Goal: Task Accomplishment & Management: Use online tool/utility

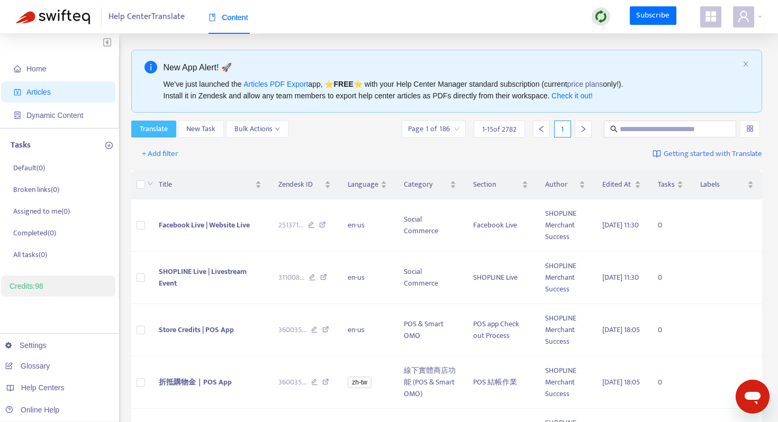
click at [149, 129] on span "Translate" at bounding box center [154, 129] width 28 height 12
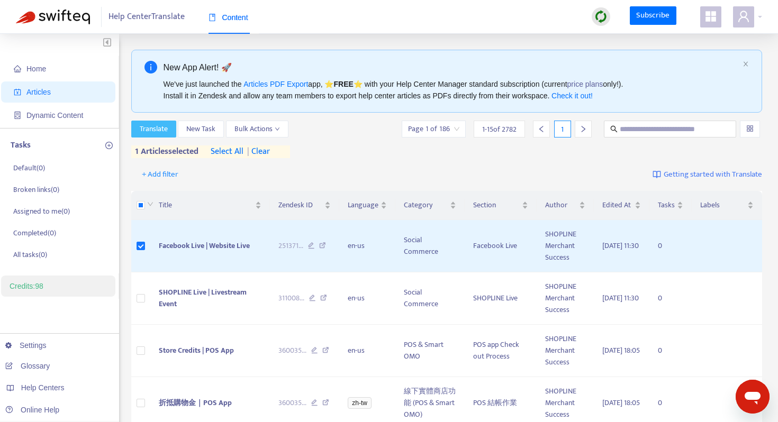
click at [158, 127] on span "Translate" at bounding box center [154, 129] width 28 height 12
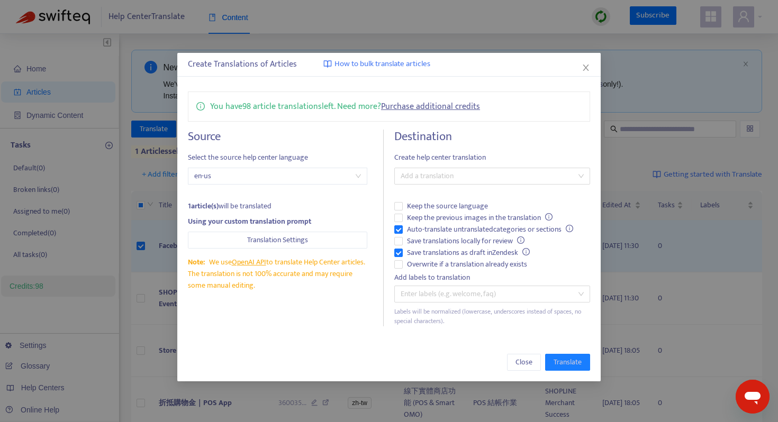
click at [308, 177] on span "en-us" at bounding box center [277, 176] width 167 height 16
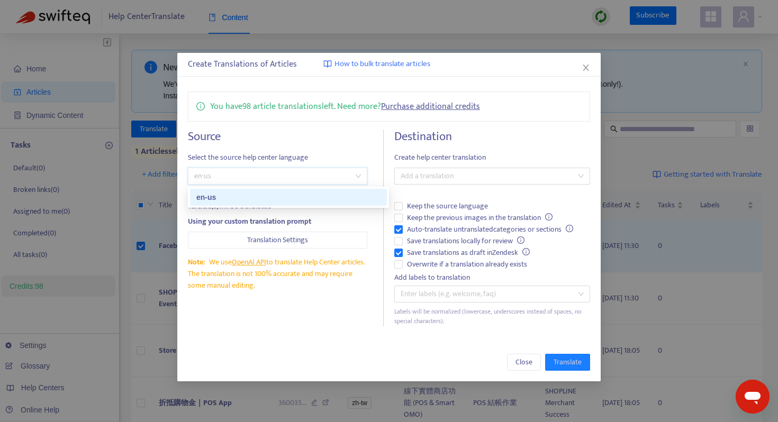
click at [308, 177] on span "en-us" at bounding box center [277, 176] width 167 height 16
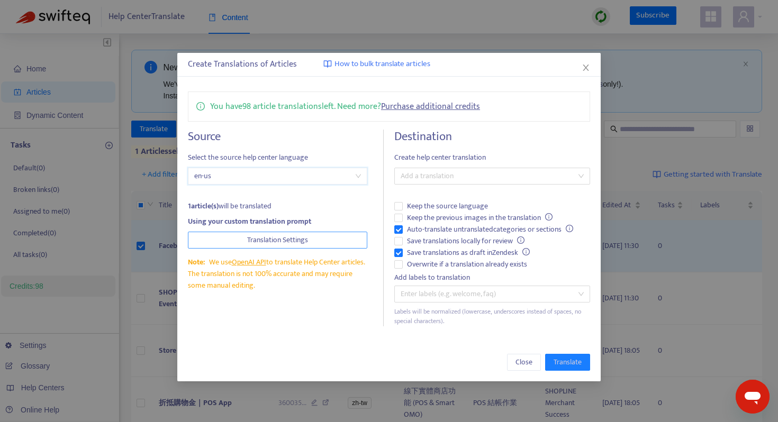
click at [317, 240] on button "Translation Settings" at bounding box center [277, 240] width 179 height 17
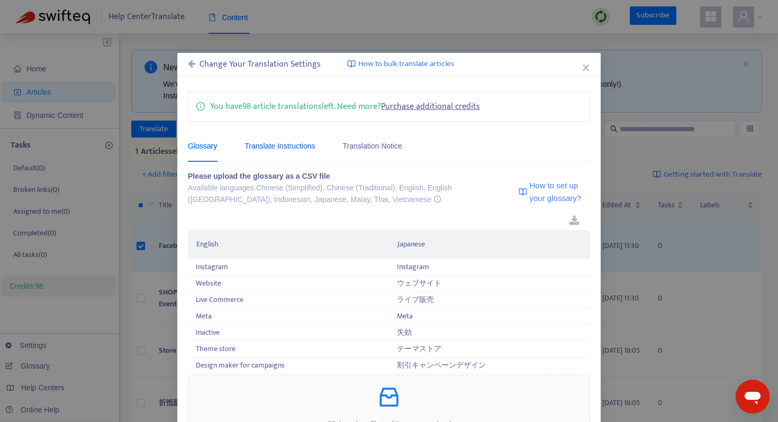
click at [296, 148] on div "Translate Instructions" at bounding box center [280, 146] width 70 height 12
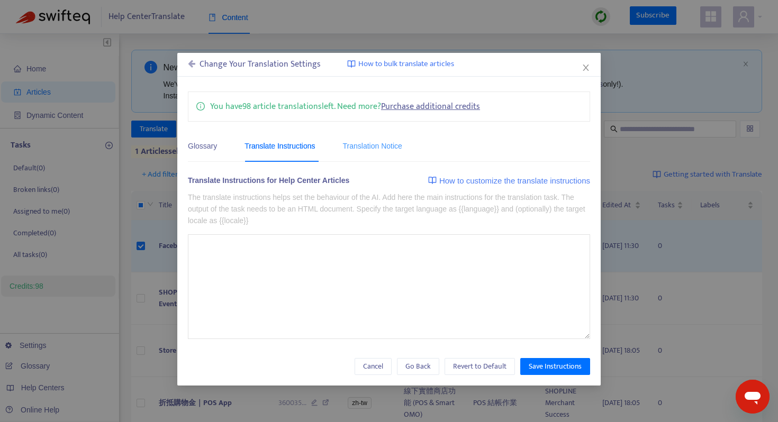
type textarea "**********"
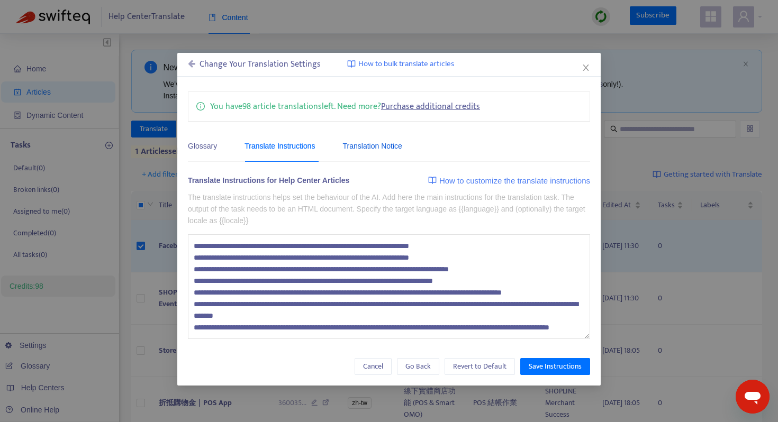
click at [364, 142] on div "Translation Notice" at bounding box center [372, 146] width 59 height 12
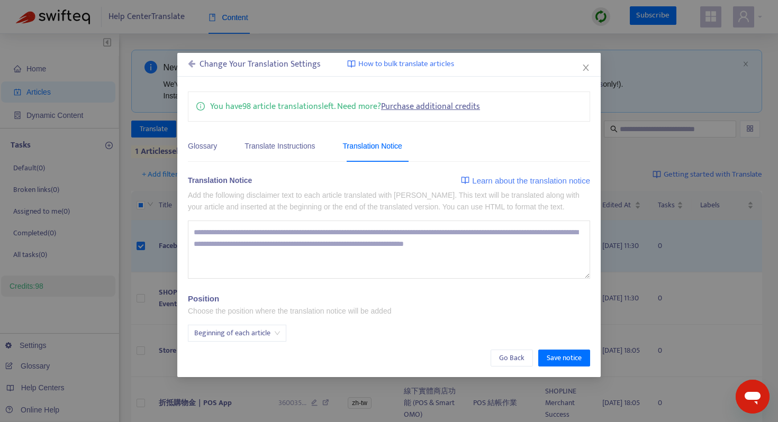
type textarea "**********"
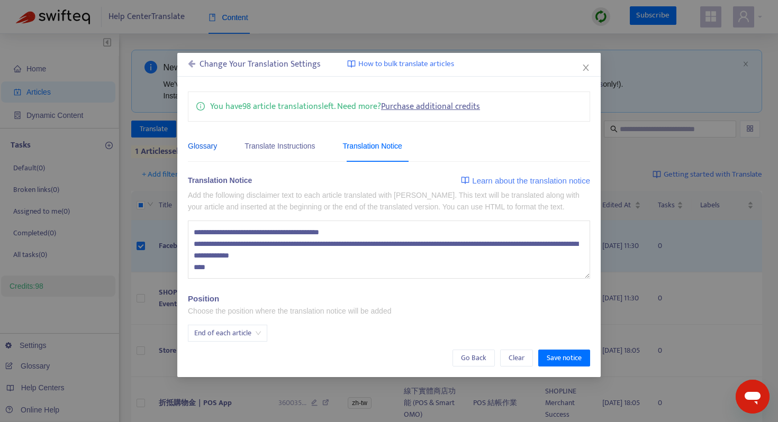
click at [211, 148] on div "Glossary" at bounding box center [202, 146] width 29 height 12
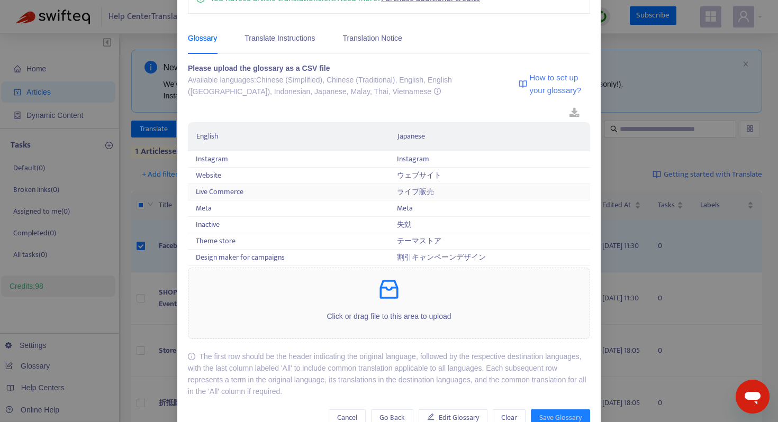
scroll to position [135, 0]
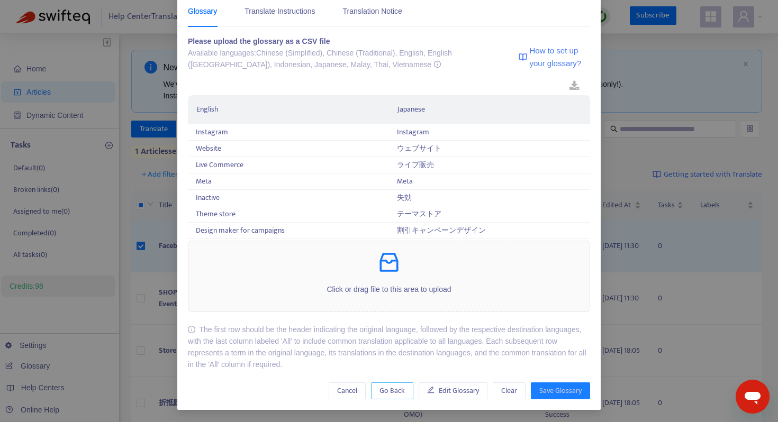
click at [393, 385] on span "Go Back" at bounding box center [392, 391] width 25 height 12
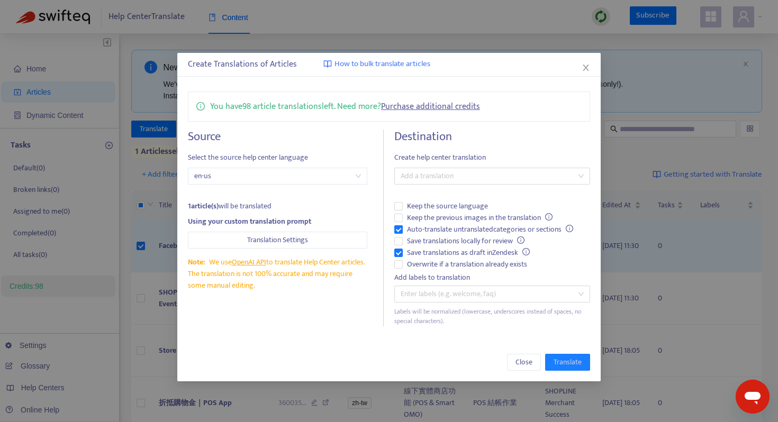
scroll to position [0, 0]
click at [454, 177] on div at bounding box center [487, 176] width 180 height 13
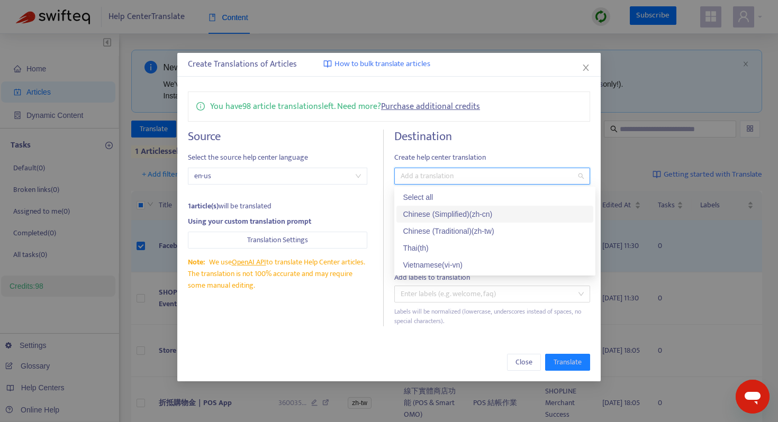
click at [444, 219] on div "Chinese (Simplified) ( zh-cn )" at bounding box center [495, 215] width 184 height 12
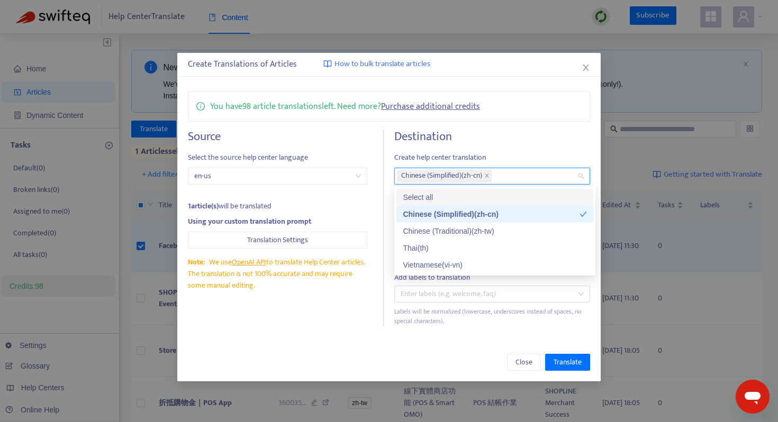
click at [559, 149] on div "Destination Create help center translation Chinese (Simplified) ( zh-cn ) Keep …" at bounding box center [492, 228] width 196 height 197
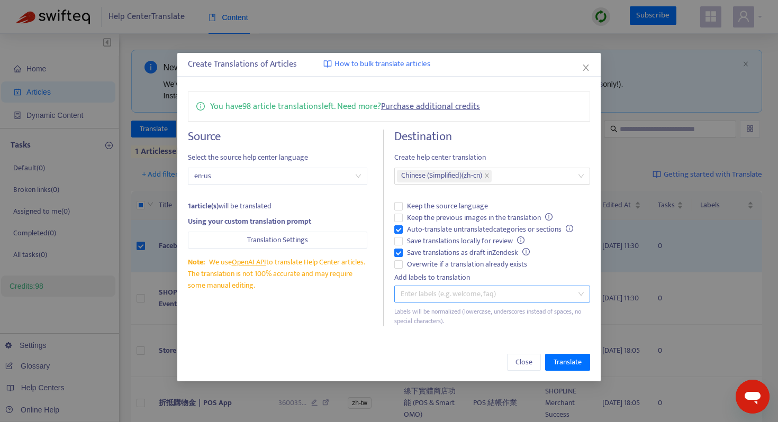
click at [482, 293] on div at bounding box center [487, 294] width 180 height 13
click at [356, 174] on span "en-us" at bounding box center [277, 176] width 167 height 16
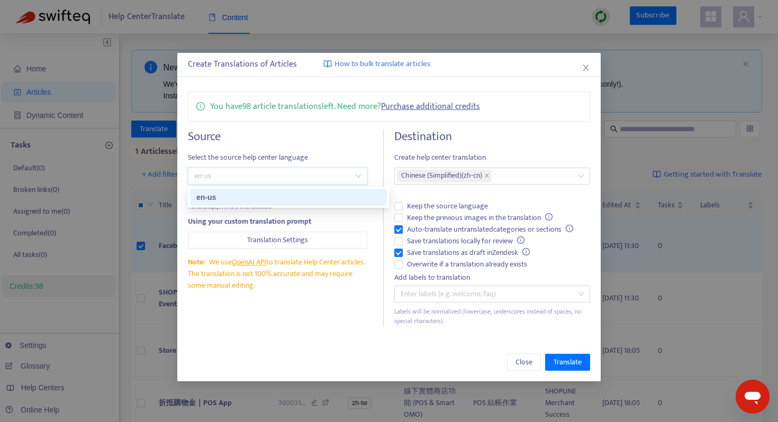
click at [356, 174] on span "en-us" at bounding box center [277, 176] width 167 height 16
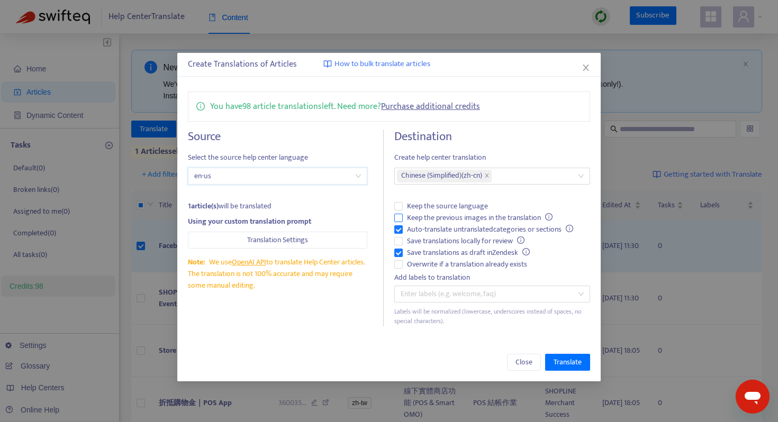
click at [429, 219] on span "Keep the previous images in the translation" at bounding box center [480, 218] width 154 height 12
click at [583, 363] on button "Translate" at bounding box center [567, 362] width 45 height 17
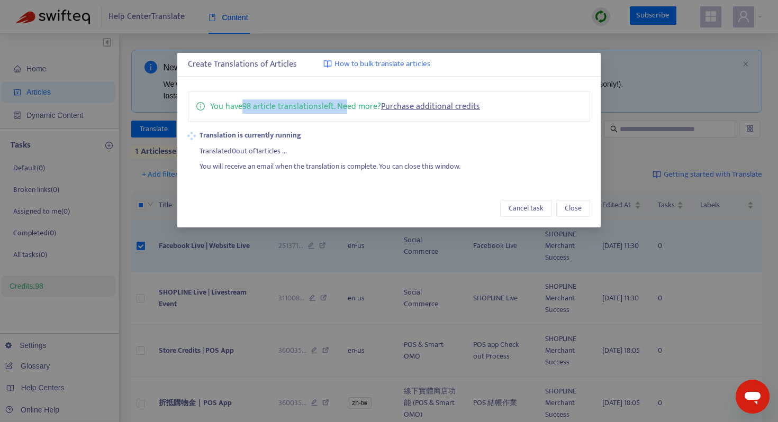
drag, startPoint x: 241, startPoint y: 105, endPoint x: 341, endPoint y: 106, distance: 99.5
click at [341, 106] on p "You have 98 article translations left. Need more? Purchase additional credits" at bounding box center [345, 106] width 270 height 13
click at [347, 105] on p "You have 98 article translations left. Need more? Purchase additional credits" at bounding box center [345, 106] width 270 height 13
click at [432, 107] on link "Purchase additional credits" at bounding box center [430, 107] width 99 height 14
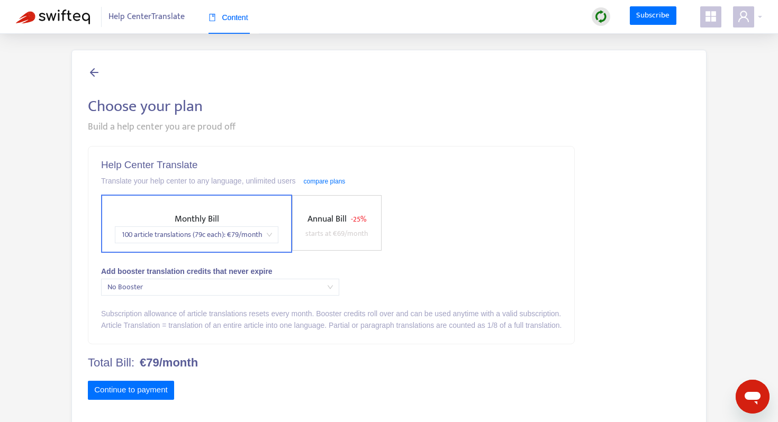
scroll to position [34, 0]
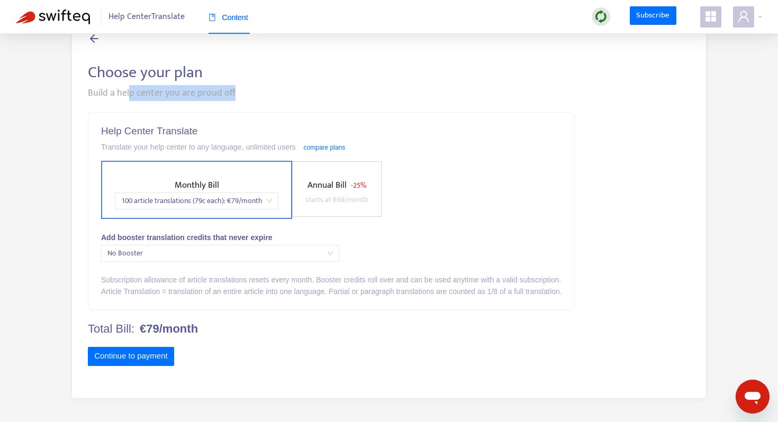
drag, startPoint x: 130, startPoint y: 95, endPoint x: 284, endPoint y: 95, distance: 153.5
click at [275, 97] on div "Build a help center you are proud off" at bounding box center [389, 93] width 602 height 14
click at [288, 94] on div "Build a help center you are proud off" at bounding box center [389, 93] width 602 height 14
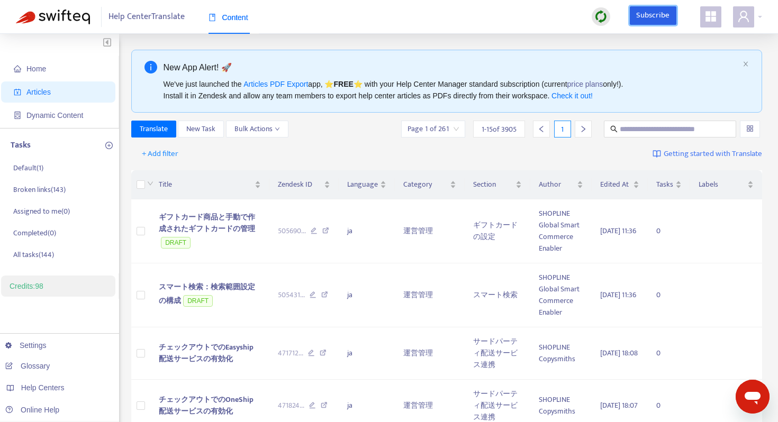
click at [671, 16] on link "Subscribe" at bounding box center [653, 15] width 47 height 19
click at [714, 20] on icon "appstore" at bounding box center [711, 16] width 11 height 11
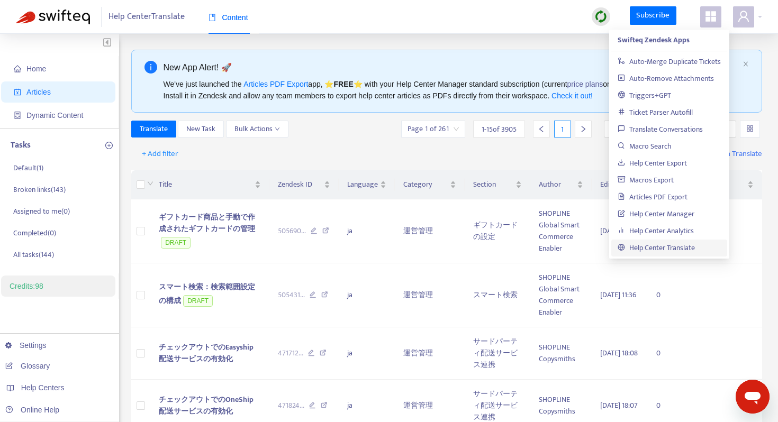
click at [714, 20] on icon "appstore" at bounding box center [711, 16] width 11 height 11
click at [746, 20] on icon "user" at bounding box center [743, 16] width 13 height 13
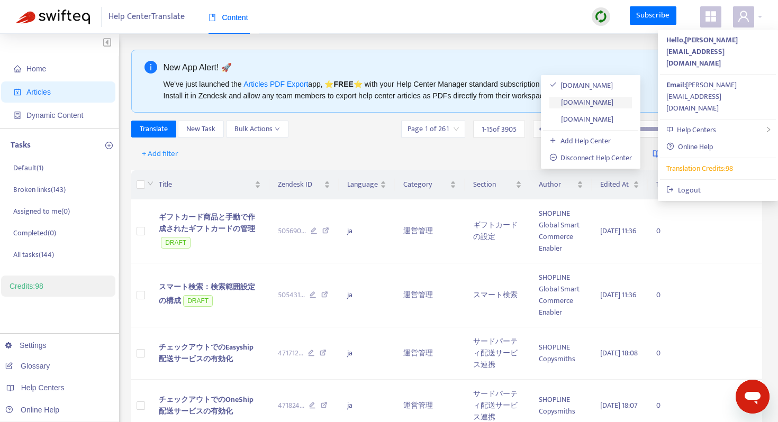
click at [602, 104] on link "[DOMAIN_NAME]" at bounding box center [581, 102] width 65 height 12
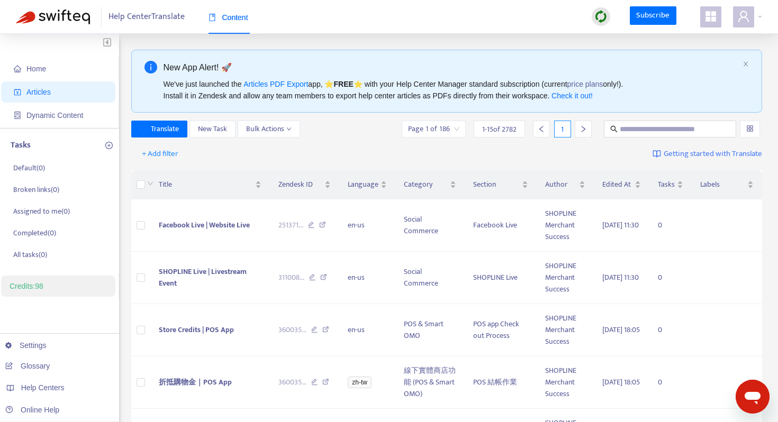
scroll to position [44, 0]
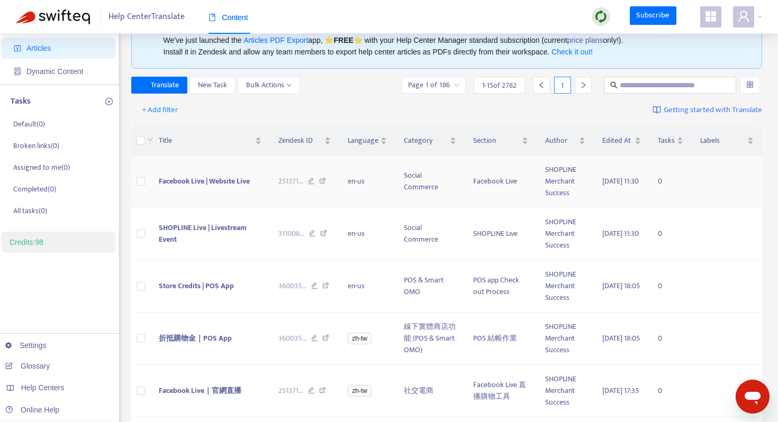
click at [233, 184] on span "Facebook Live | Website Live" at bounding box center [204, 181] width 91 height 12
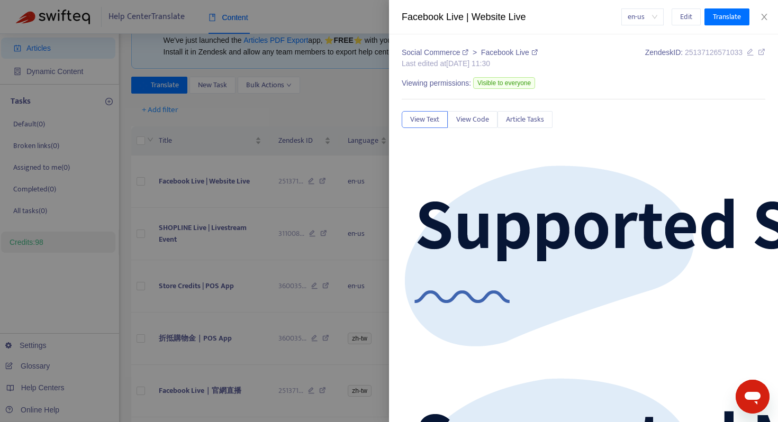
click at [523, 51] on link "Facebook Live" at bounding box center [509, 52] width 57 height 8
click at [692, 19] on button "Edit" at bounding box center [686, 16] width 29 height 17
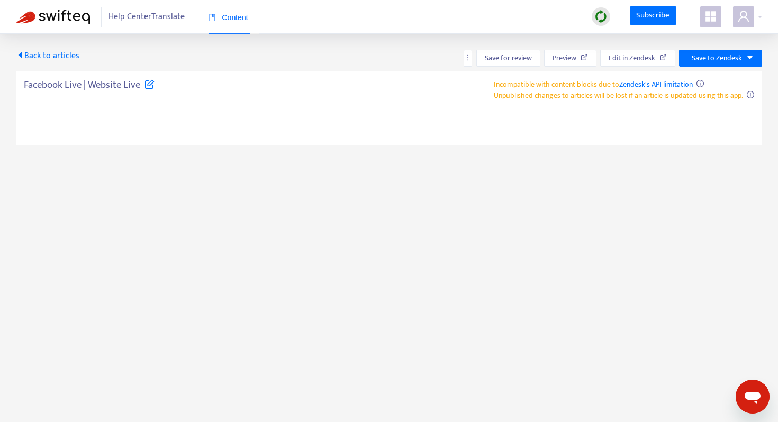
type textarea "**********"
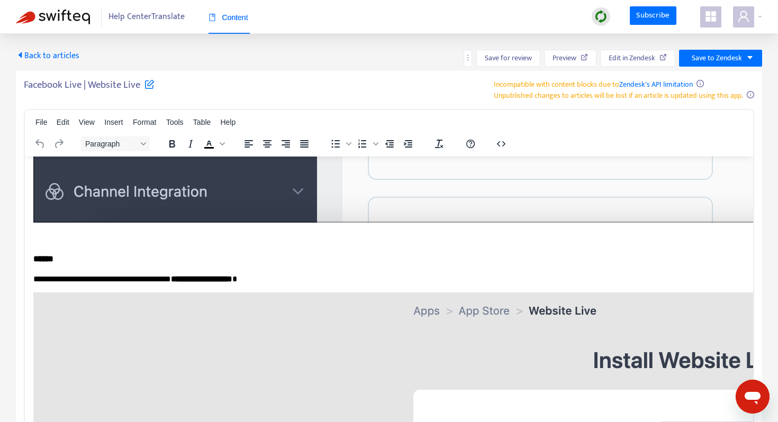
scroll to position [2099, 0]
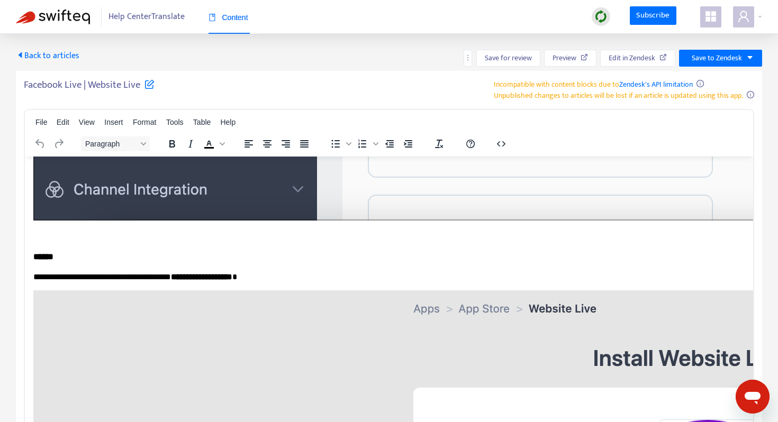
click at [149, 84] on icon at bounding box center [150, 84] width 10 height 10
click at [239, 51] on div "Back to articles Save for review Preview Edit in Zendesk Save to Zendesk" at bounding box center [389, 58] width 746 height 17
click at [32, 51] on span "Back to articles" at bounding box center [48, 56] width 64 height 14
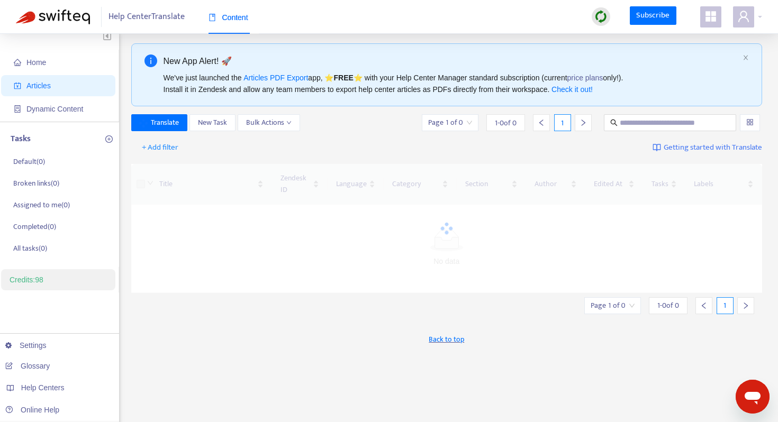
scroll to position [9, 0]
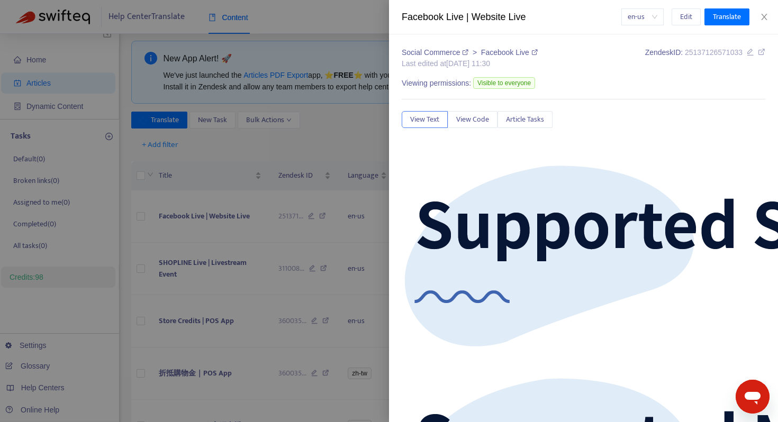
click at [763, 51] on icon at bounding box center [761, 51] width 7 height 7
click at [769, 15] on button "Close" at bounding box center [764, 17] width 15 height 10
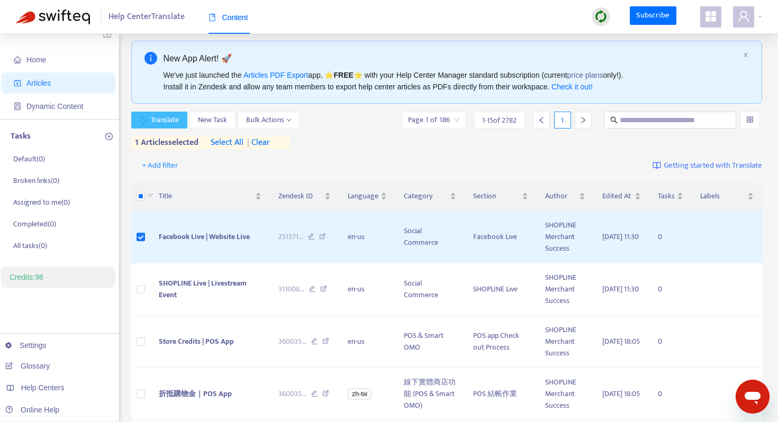
click at [167, 120] on span "Translate" at bounding box center [165, 120] width 28 height 12
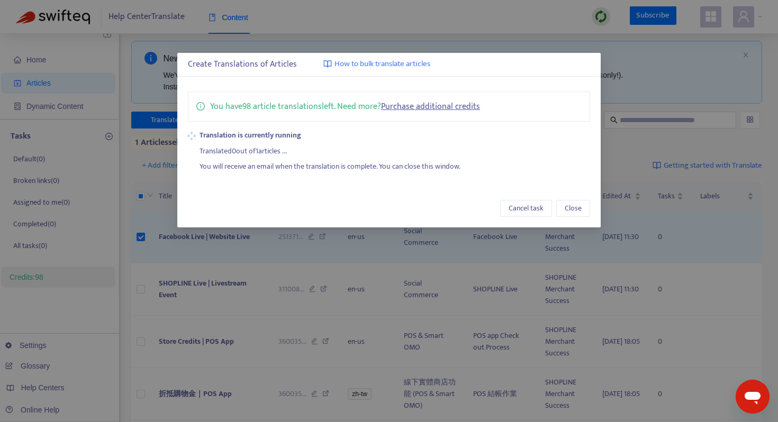
drag, startPoint x: 210, startPoint y: 151, endPoint x: 304, endPoint y: 152, distance: 94.2
click at [300, 152] on div "Translated 0 out of 1 articles ..." at bounding box center [395, 149] width 391 height 16
click at [309, 152] on div "Translated 0 out of 1 articles ..." at bounding box center [395, 149] width 391 height 16
click at [563, 204] on button "Close" at bounding box center [573, 208] width 34 height 17
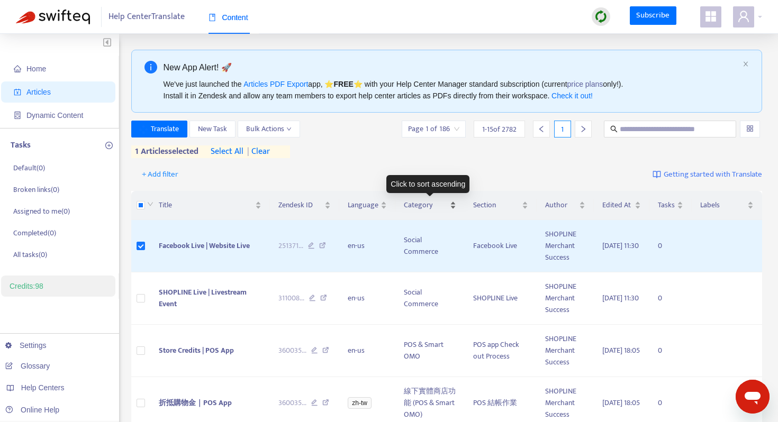
click at [413, 206] on span "Category" at bounding box center [426, 206] width 44 height 12
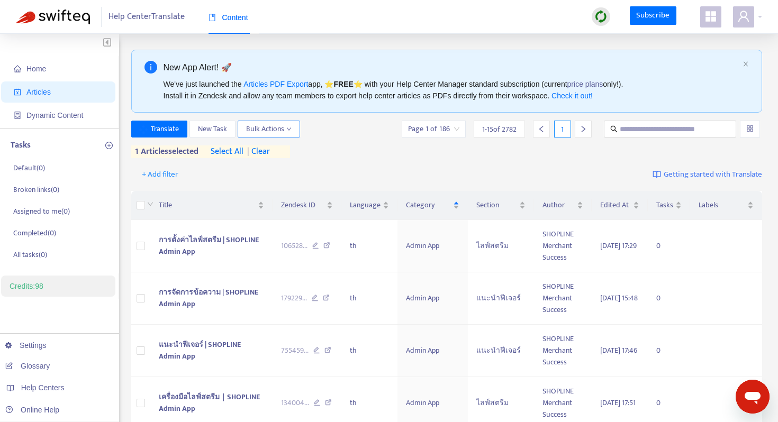
click at [266, 129] on span "Bulk Actions" at bounding box center [269, 129] width 46 height 12
click at [706, 132] on input "text" at bounding box center [671, 129] width 102 height 12
click at [751, 129] on input "search" at bounding box center [749, 129] width 7 height 16
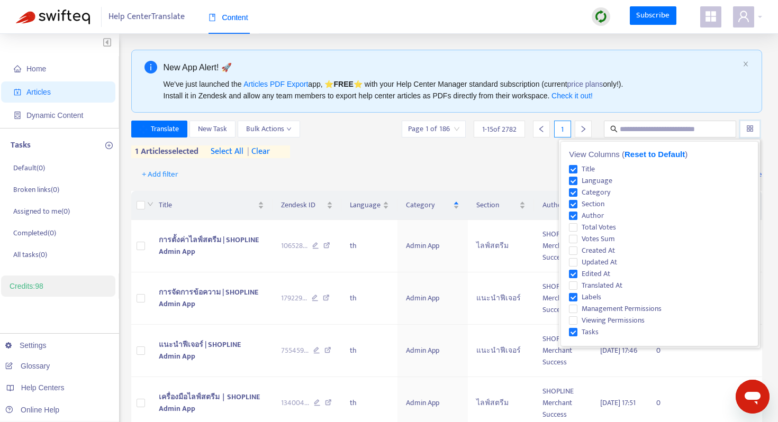
click at [752, 128] on input "search" at bounding box center [749, 129] width 7 height 16
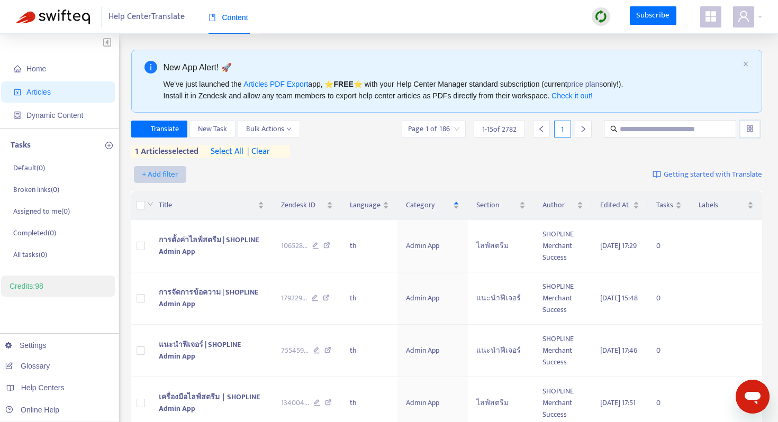
click at [162, 174] on span "+ Add filter" at bounding box center [160, 174] width 37 height 13
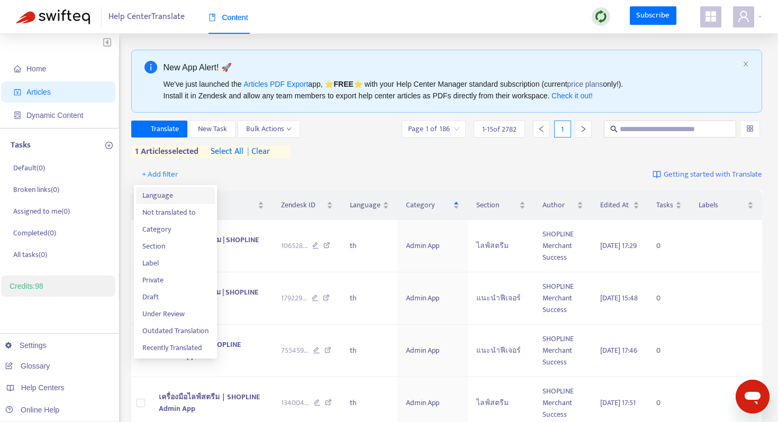
click at [180, 193] on span "Language" at bounding box center [175, 196] width 66 height 12
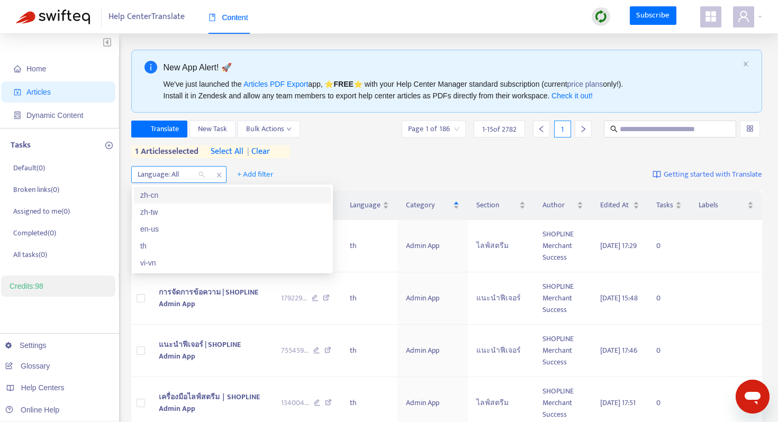
click at [202, 171] on div "Language: All" at bounding box center [171, 175] width 79 height 16
click at [187, 205] on div "zh-tw" at bounding box center [232, 212] width 197 height 17
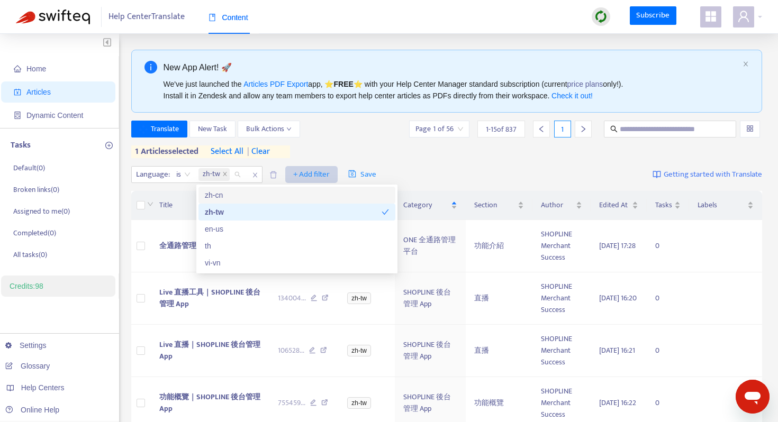
click at [320, 173] on span "+ Add filter" at bounding box center [311, 174] width 37 height 13
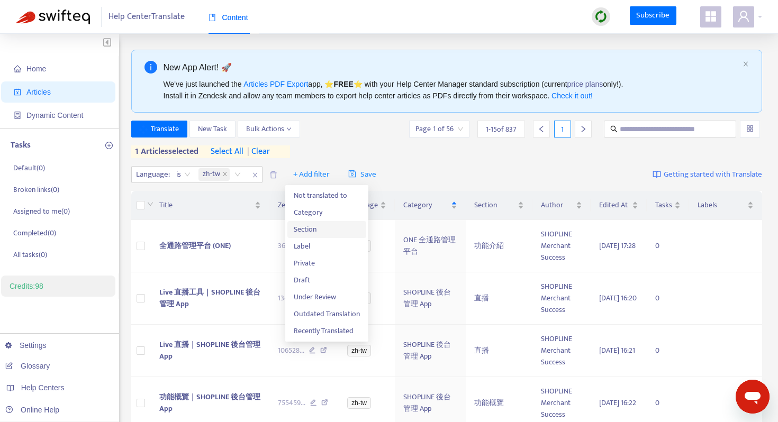
click at [321, 224] on span "Section" at bounding box center [327, 230] width 66 height 12
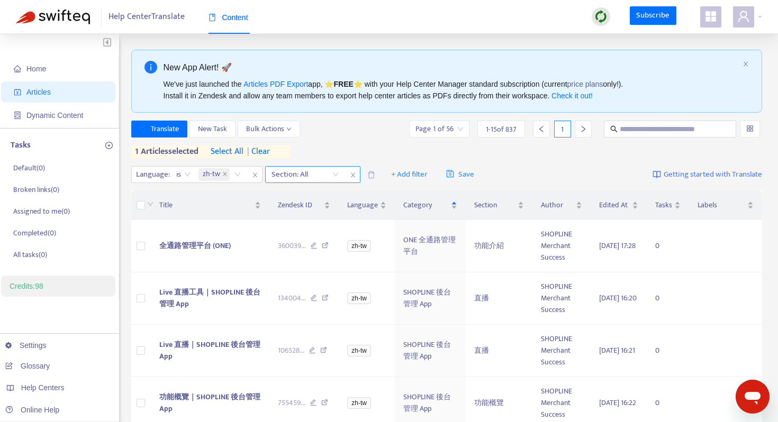
click at [310, 173] on div at bounding box center [300, 174] width 64 height 13
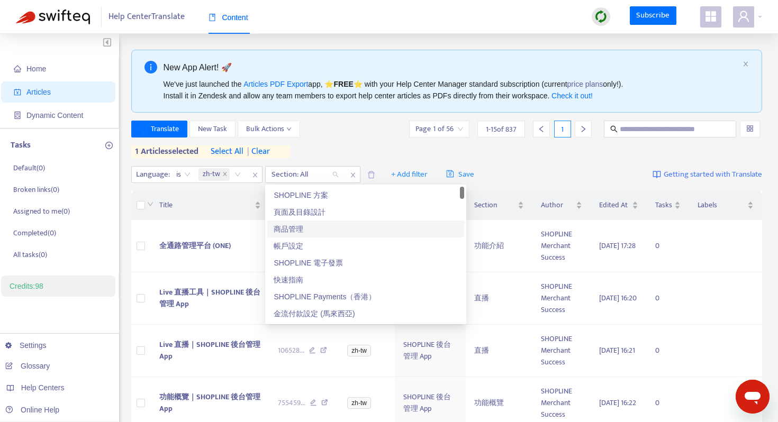
click at [320, 225] on div "商品管理" at bounding box center [366, 229] width 184 height 12
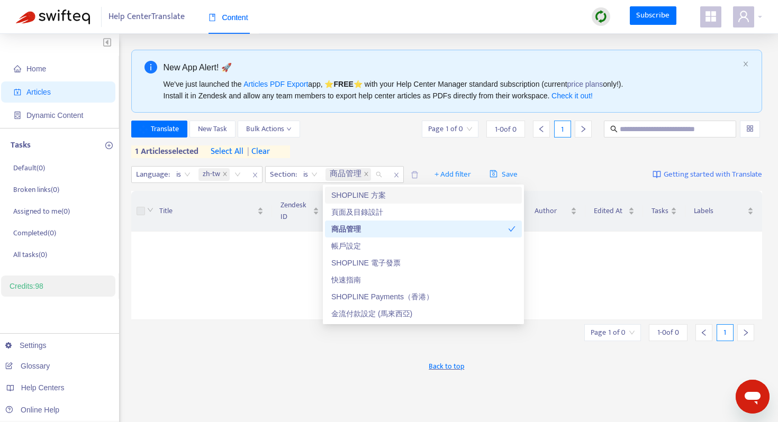
click at [360, 153] on div "Translate New Task Bulk Actions Page 1 of 0 1 - 0 of 0 1 1 articles selected se…" at bounding box center [446, 140] width 631 height 38
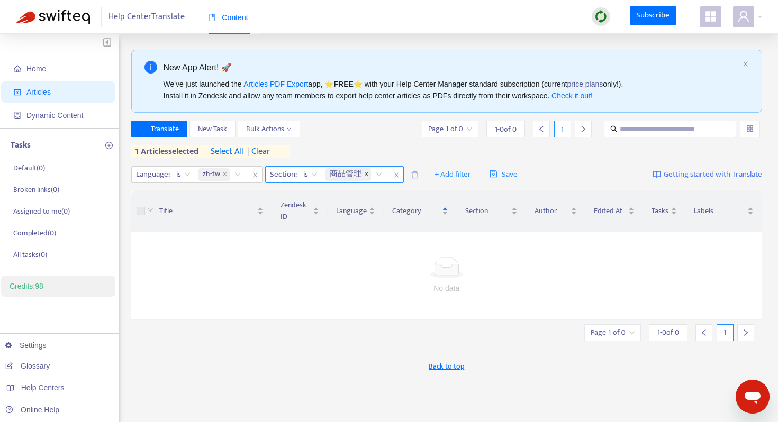
click at [366, 175] on icon "close" at bounding box center [366, 175] width 4 height 4
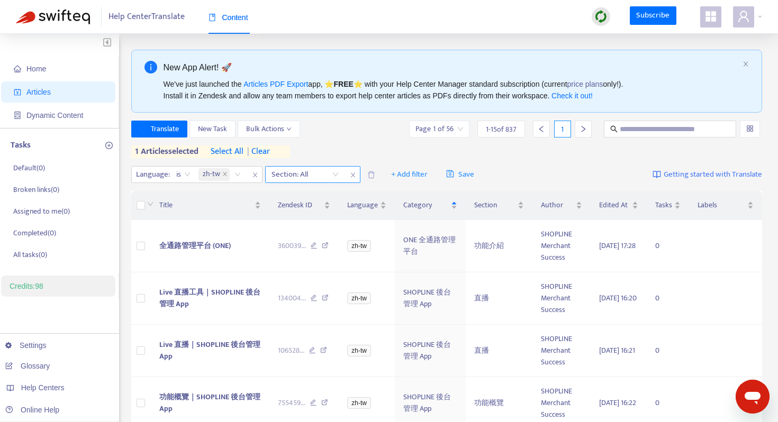
click at [312, 171] on div at bounding box center [300, 174] width 64 height 13
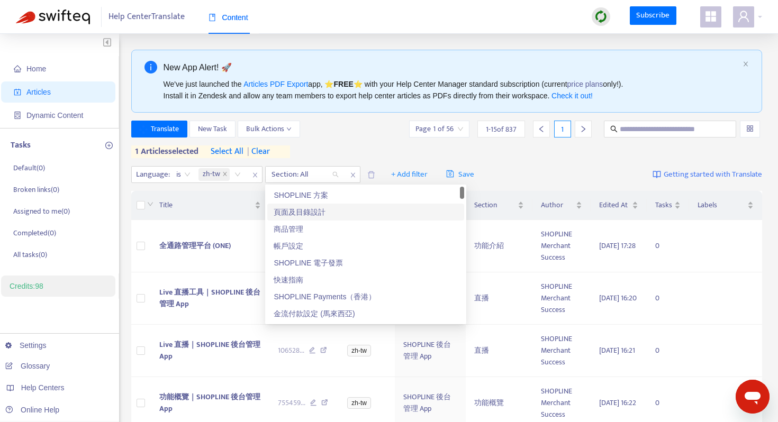
click at [306, 210] on div "頁面及目錄設計" at bounding box center [366, 212] width 184 height 12
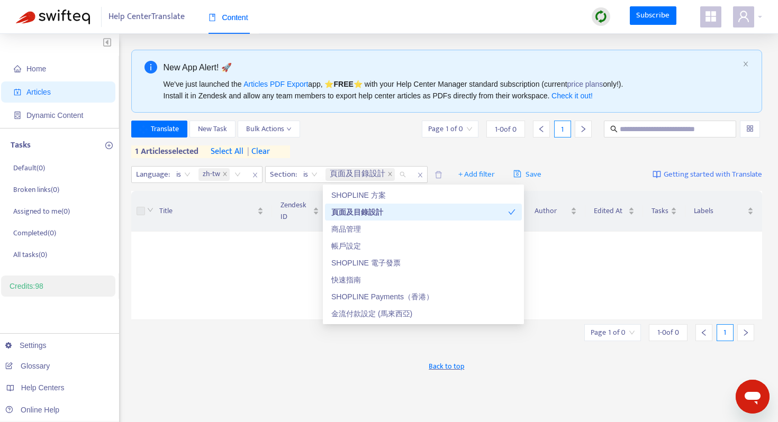
click at [335, 159] on div "Translate New Task Bulk Actions Page 1 of 0 1 - 0 of 0 1 1 articles selected se…" at bounding box center [446, 142] width 631 height 42
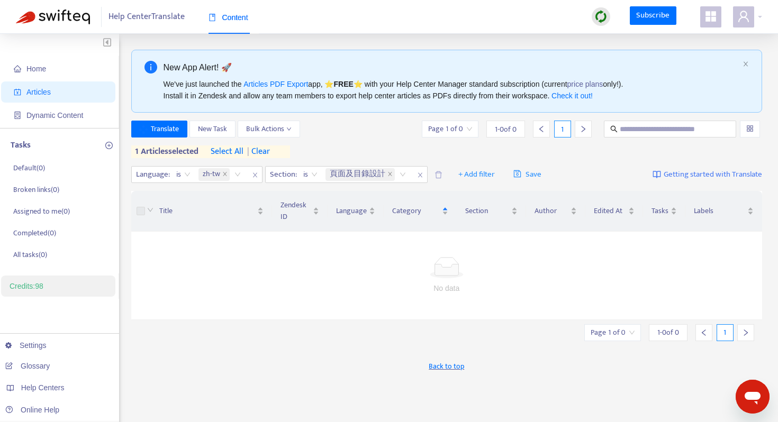
click at [463, 278] on div "No data" at bounding box center [447, 275] width 606 height 37
click at [389, 173] on icon "close" at bounding box center [389, 173] width 5 height 5
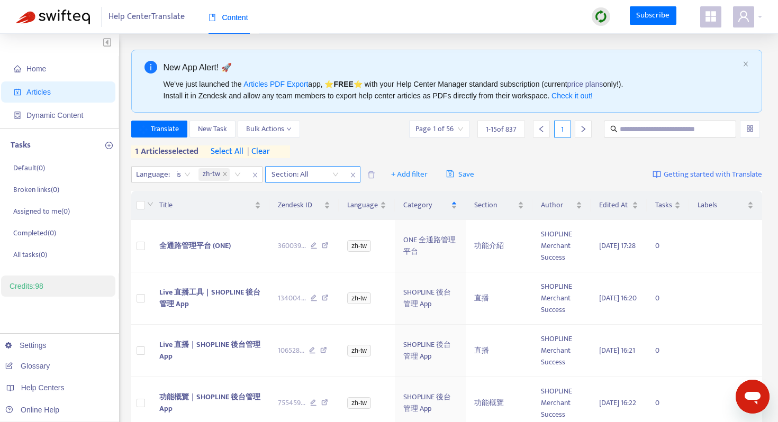
click at [323, 173] on div at bounding box center [300, 174] width 64 height 13
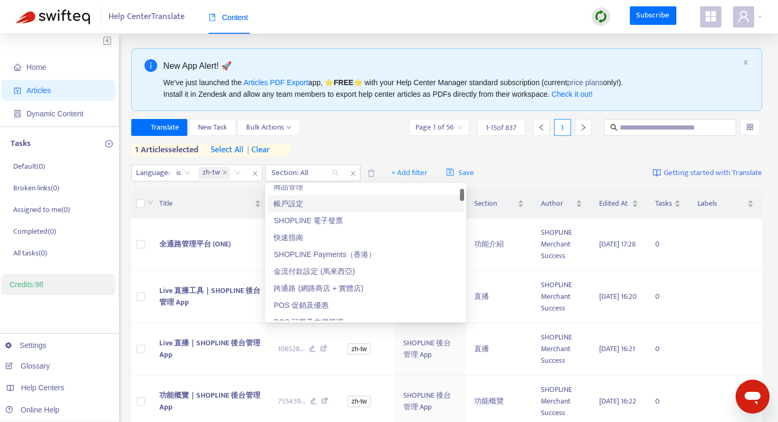
scroll to position [51, 0]
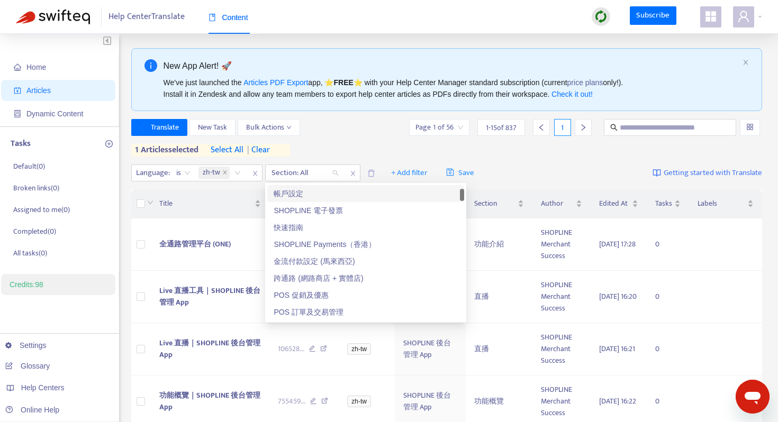
drag, startPoint x: 312, startPoint y: 131, endPoint x: 308, endPoint y: 151, distance: 21.1
click at [312, 131] on div "Translate New Task Bulk Actions Page 1 of 56 1 - 15 of 837 1" at bounding box center [446, 127] width 631 height 17
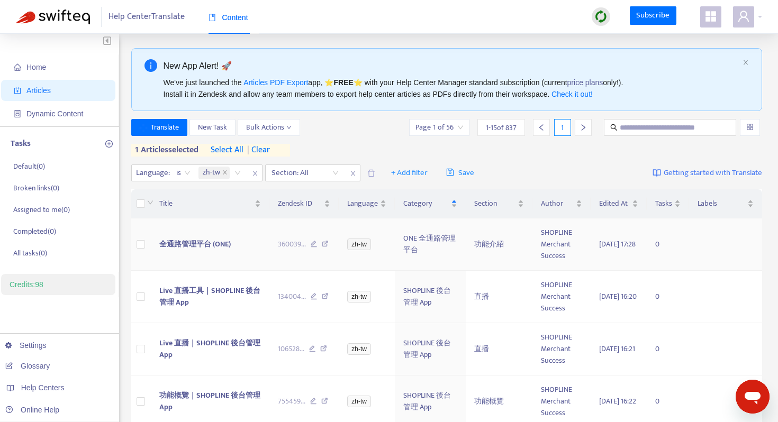
click at [494, 243] on td "功能介紹" at bounding box center [499, 245] width 67 height 52
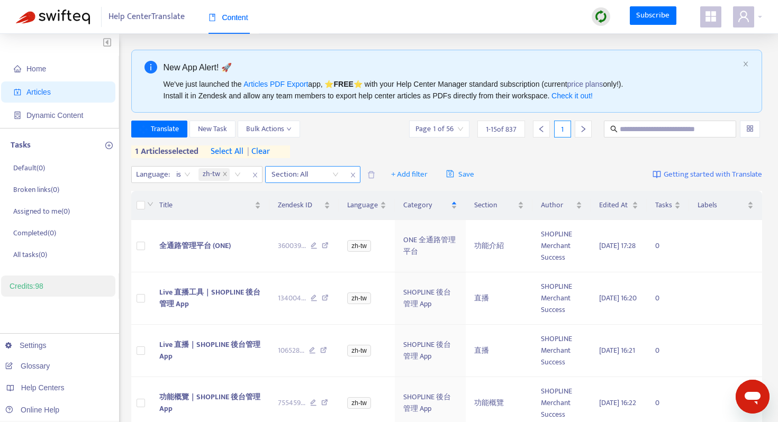
click at [344, 174] on div "Section: All" at bounding box center [305, 175] width 79 height 16
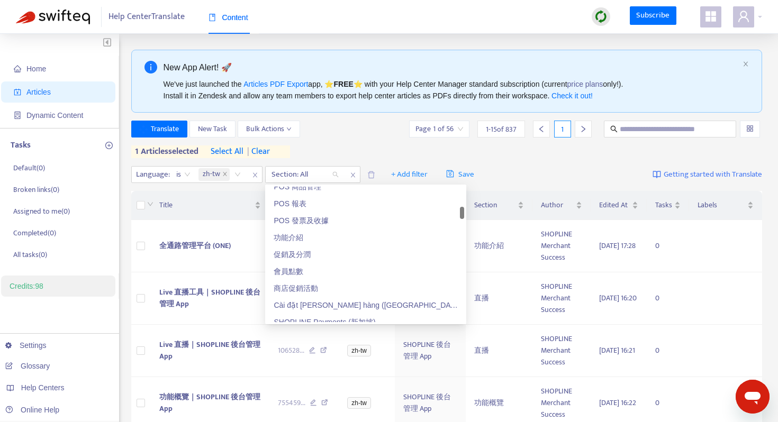
scroll to position [294, 0]
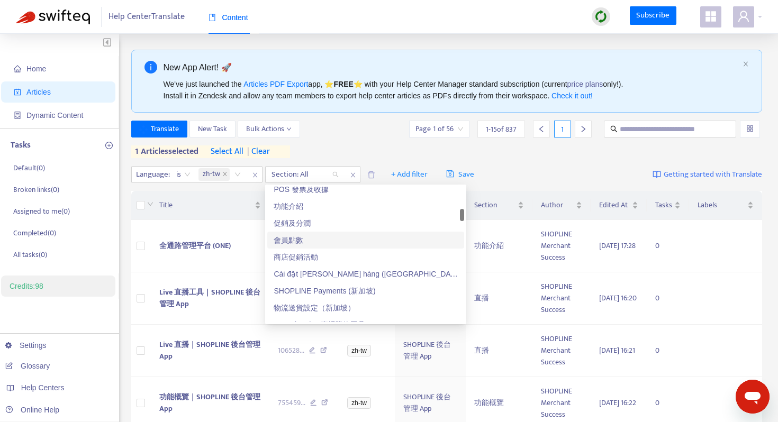
click at [302, 242] on div "會員點數" at bounding box center [366, 240] width 184 height 12
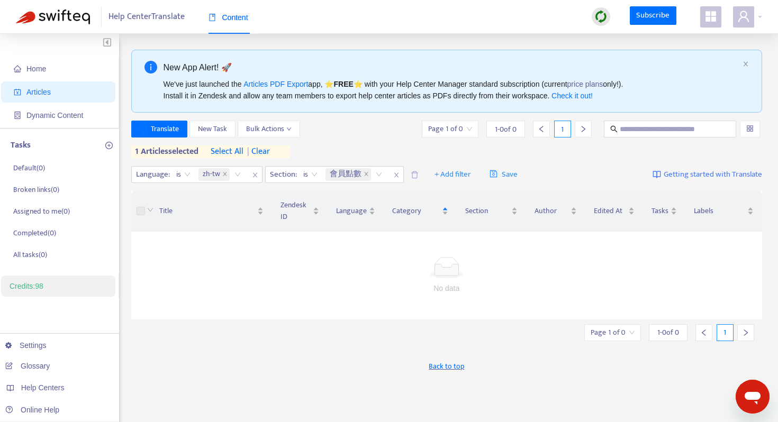
click at [369, 141] on div "Translate New Task Bulk Actions Page 1 of 0 1 - 0 of 0 1 1 articles selected se…" at bounding box center [446, 140] width 631 height 38
click at [160, 209] on span "Title" at bounding box center [207, 211] width 96 height 12
click at [253, 174] on icon "close" at bounding box center [255, 175] width 6 height 6
click at [264, 150] on span "| clear" at bounding box center [256, 152] width 26 height 13
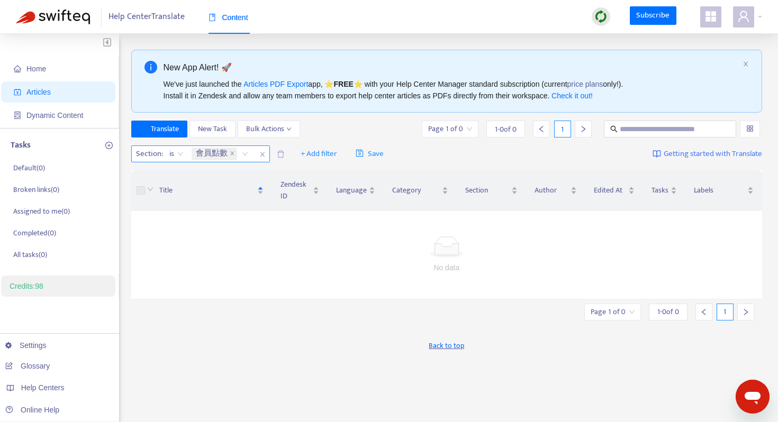
click at [264, 154] on icon "close" at bounding box center [262, 154] width 6 height 6
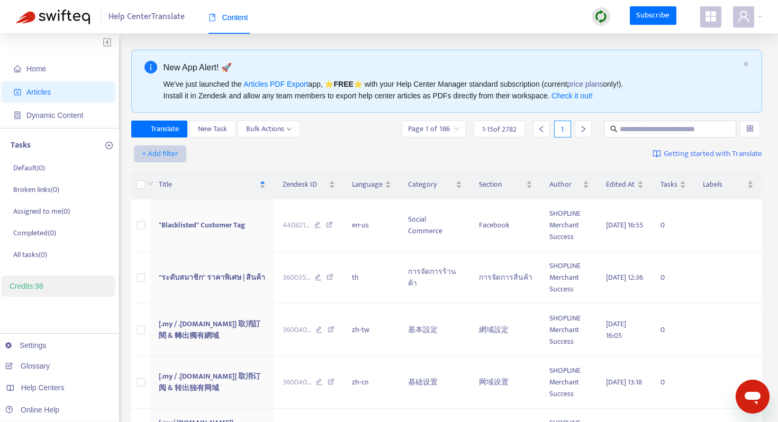
click at [158, 151] on span "+ Add filter" at bounding box center [160, 154] width 37 height 13
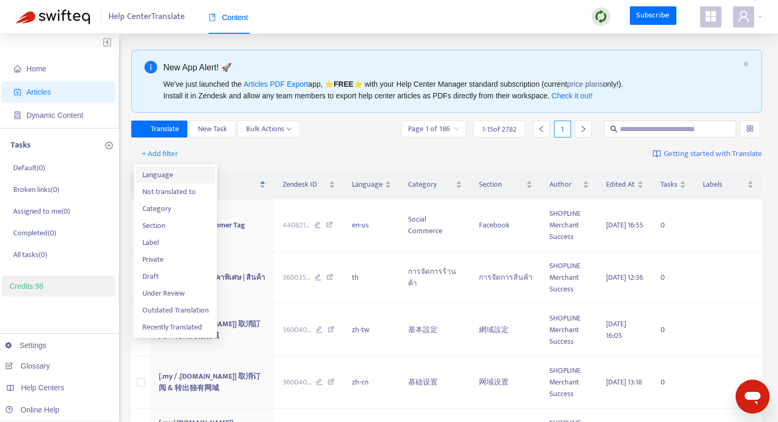
click at [162, 172] on span "Language" at bounding box center [175, 175] width 66 height 12
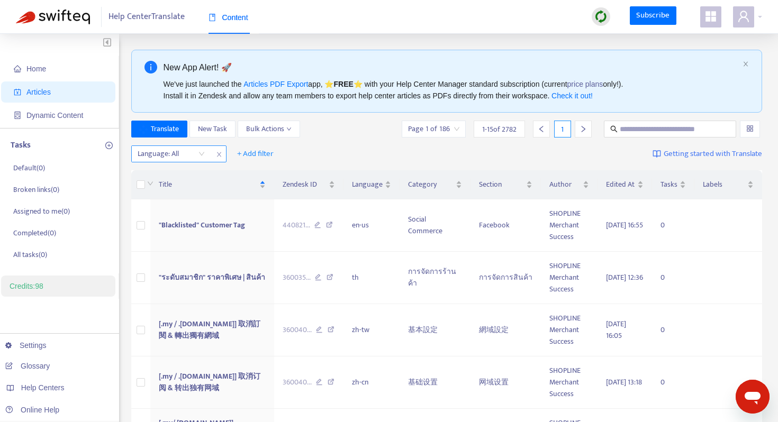
click at [197, 154] on div "Language: All" at bounding box center [171, 154] width 79 height 16
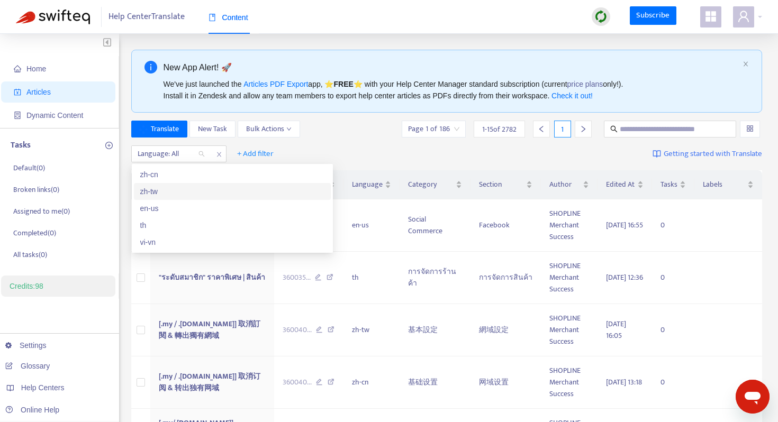
click at [176, 192] on div "zh-tw" at bounding box center [232, 192] width 184 height 12
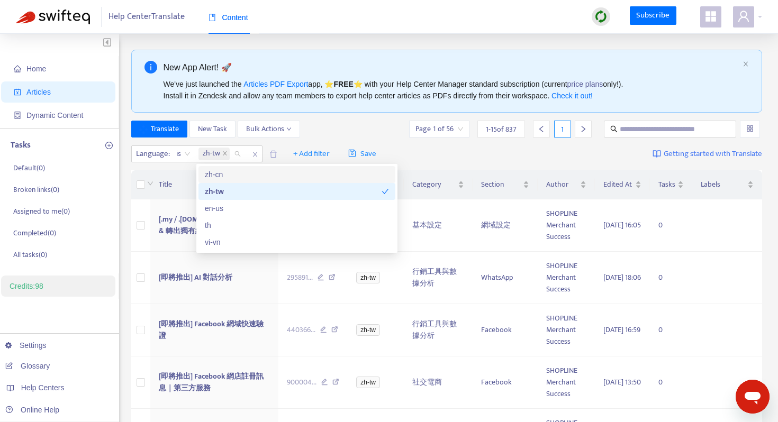
click at [337, 129] on div "Translate New Task Bulk Actions Page 1 of 56 1 - 15 of 837 1" at bounding box center [446, 129] width 631 height 17
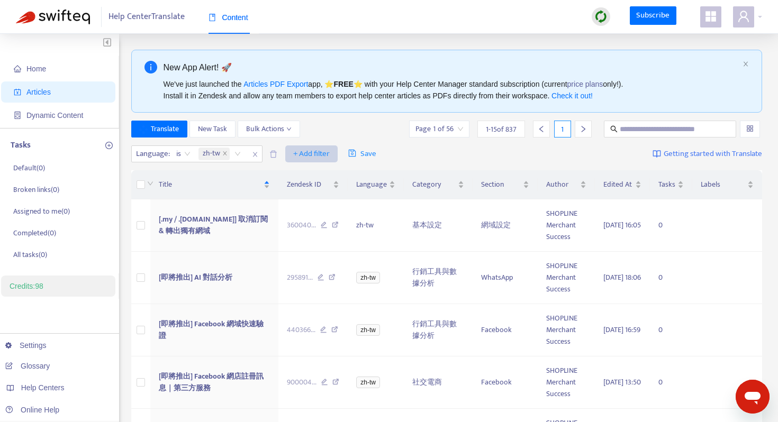
click at [308, 153] on span "+ Add filter" at bounding box center [311, 154] width 37 height 13
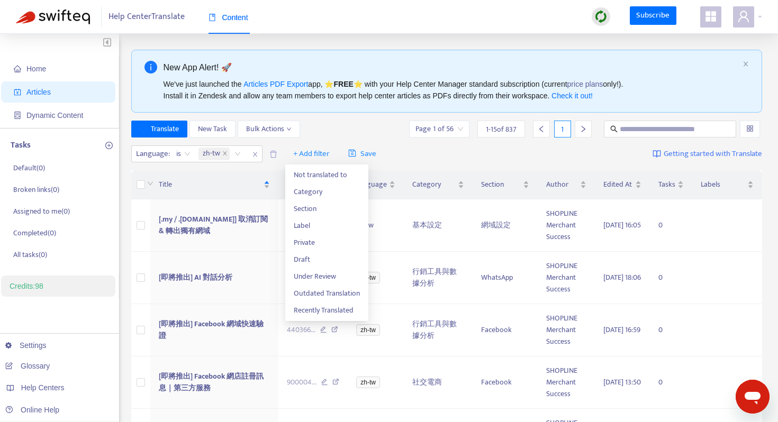
click at [373, 134] on div "Translate New Task Bulk Actions Page 1 of 56 1 - 15 of 837 1" at bounding box center [446, 129] width 631 height 17
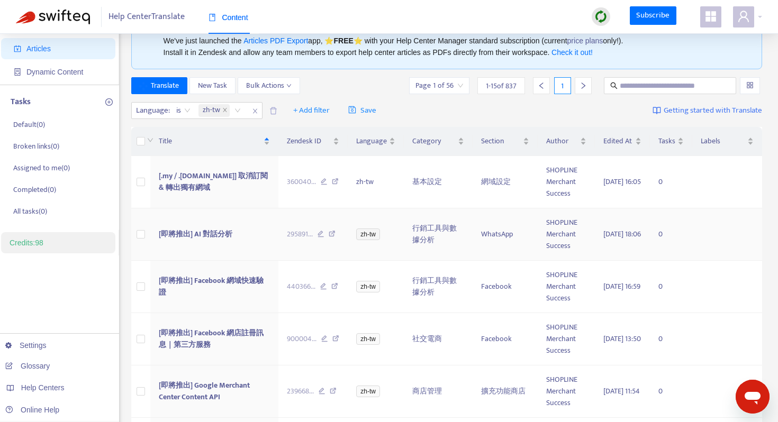
scroll to position [61, 0]
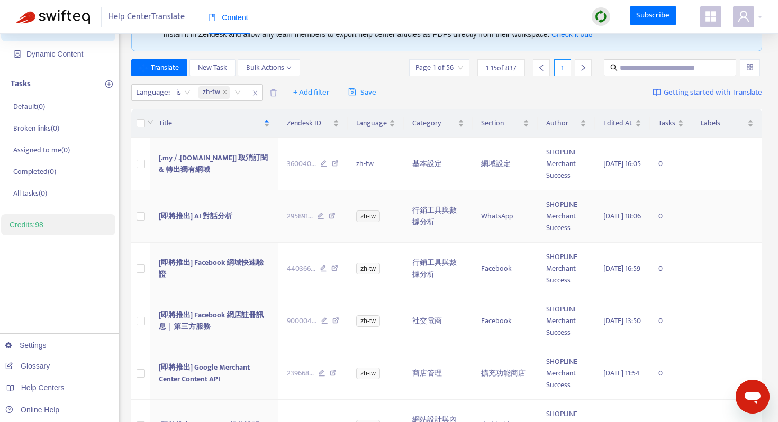
click at [224, 216] on span "[即將推出] AI 對話分析" at bounding box center [196, 216] width 74 height 12
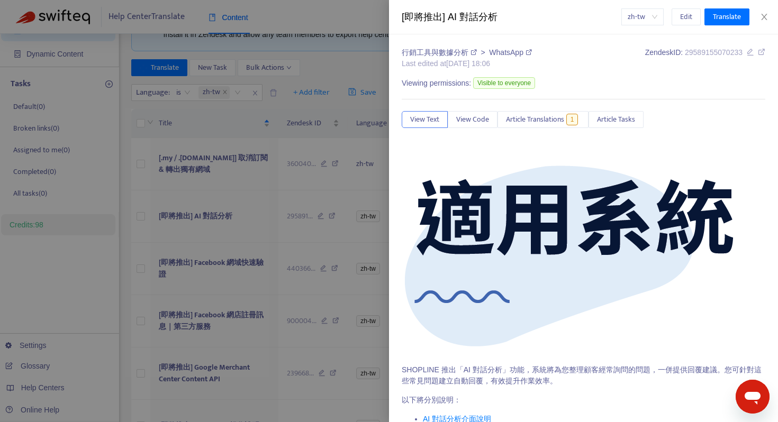
click at [766, 53] on div "行銷工具與數據分析 > WhatsApp Last edited at 2024-03-28 18:06 Zendesk ID: 29589155070233…" at bounding box center [583, 228] width 389 height 388
click at [761, 54] on icon at bounding box center [761, 51] width 7 height 7
click at [644, 10] on span "zh-tw" at bounding box center [643, 17] width 30 height 16
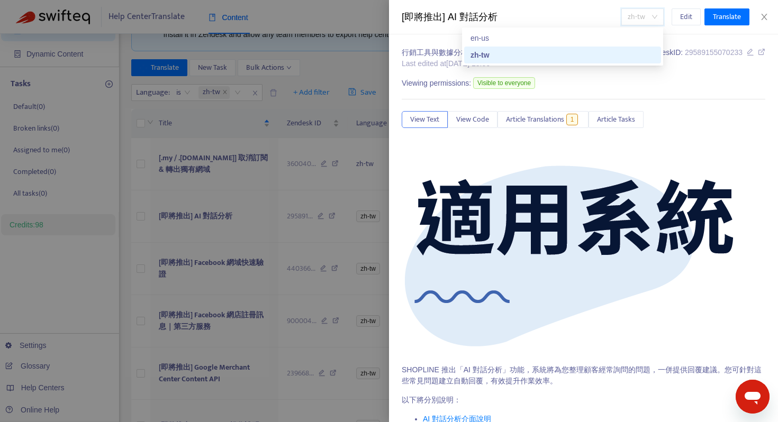
click at [644, 10] on span "zh-tw" at bounding box center [643, 17] width 30 height 16
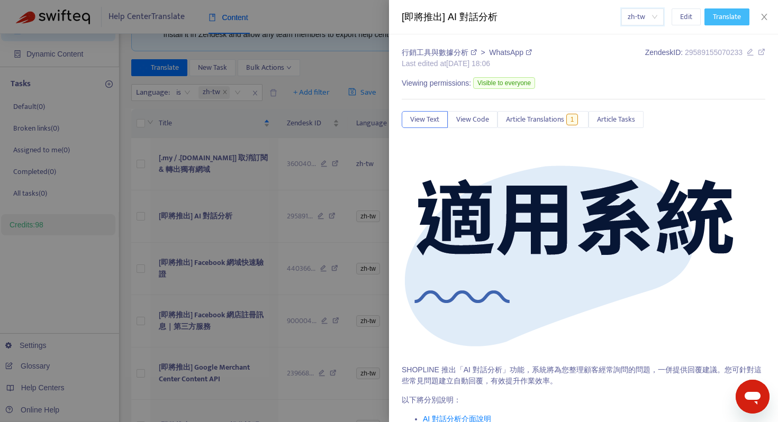
click at [719, 13] on span "Translate" at bounding box center [727, 17] width 28 height 12
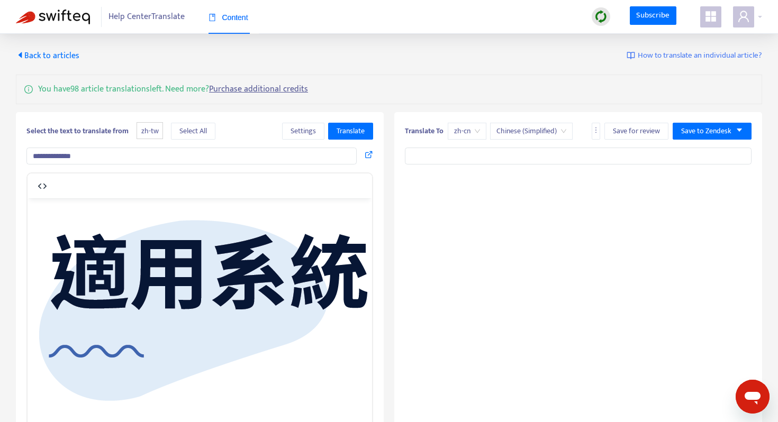
type input "**********"
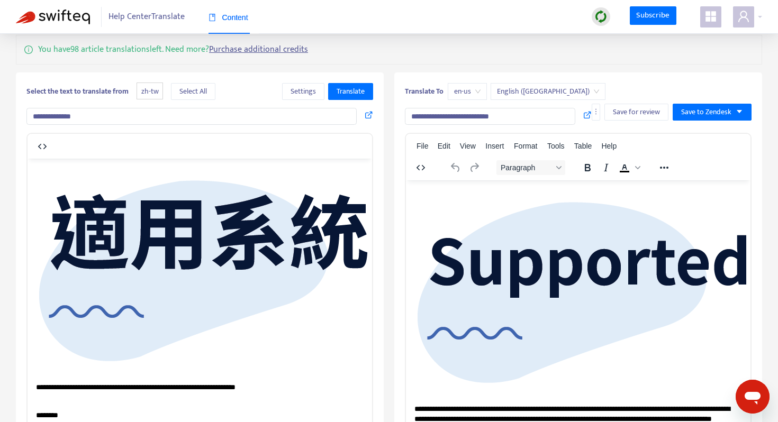
scroll to position [42, 0]
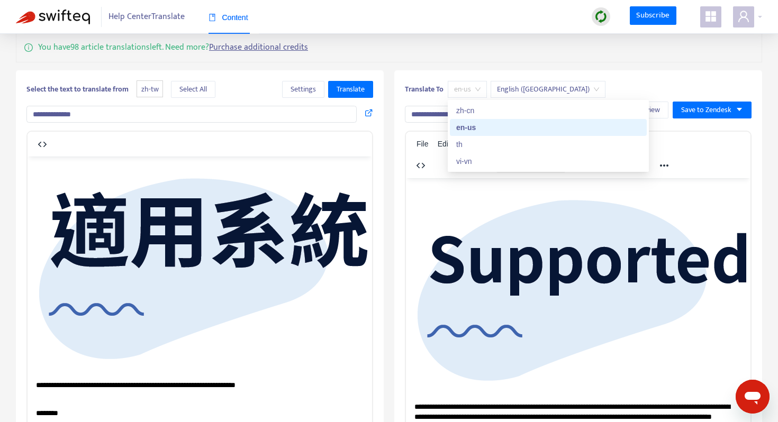
click at [474, 85] on span "en-us" at bounding box center [467, 90] width 26 height 16
click at [474, 110] on div "zh-cn" at bounding box center [548, 111] width 184 height 12
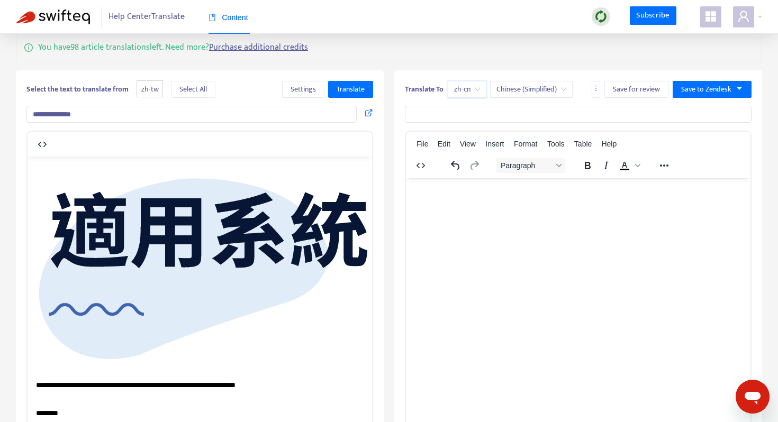
click at [525, 88] on span "Chinese (Simplified)" at bounding box center [531, 90] width 70 height 16
click at [207, 91] on span "Select All" at bounding box center [193, 90] width 28 height 12
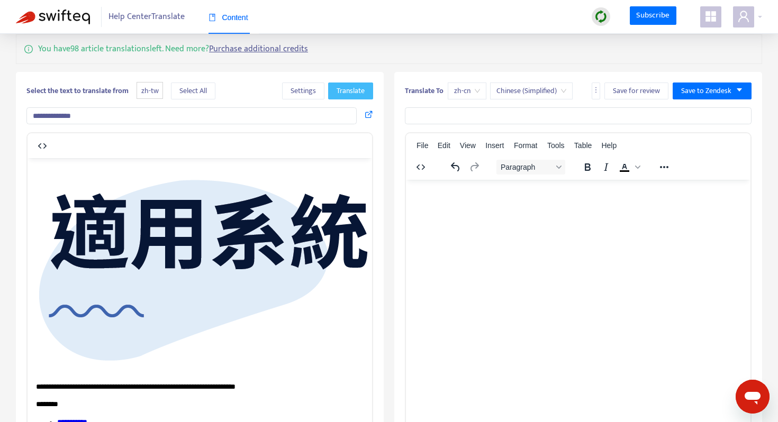
scroll to position [41, 0]
click at [348, 92] on span "Translate" at bounding box center [351, 91] width 28 height 12
